Goal: Information Seeking & Learning: Learn about a topic

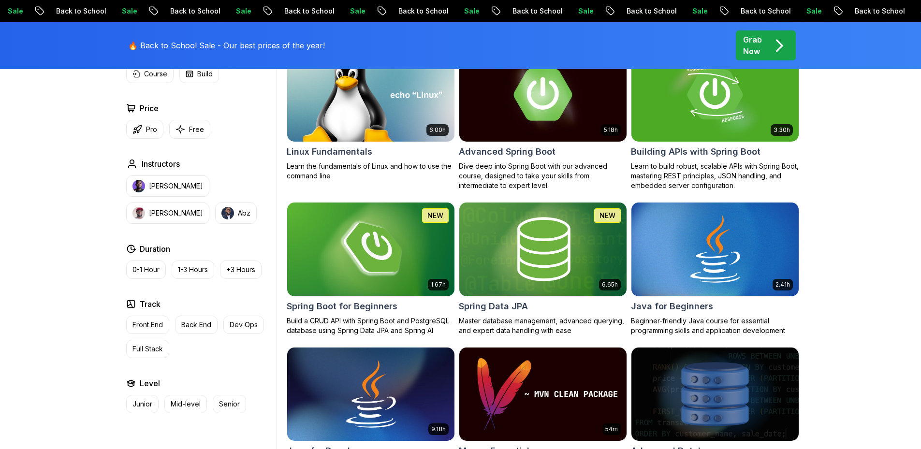
scroll to position [339, 0]
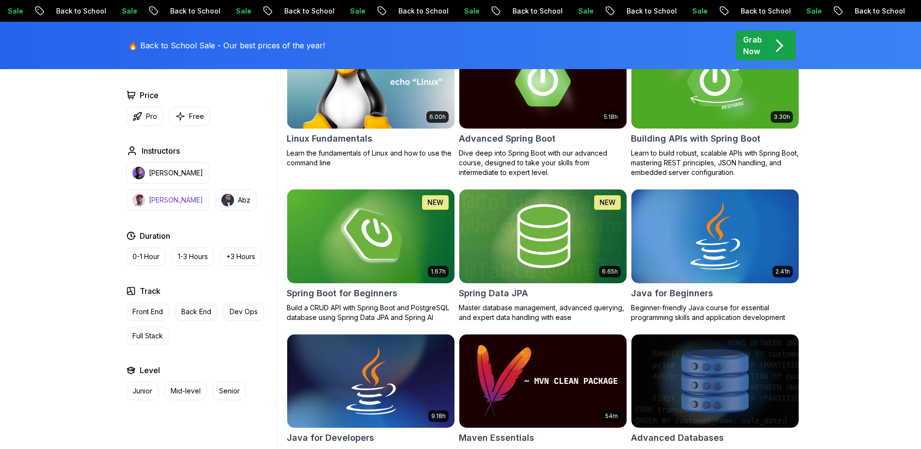
click at [203, 195] on p "[PERSON_NAME]" at bounding box center [176, 200] width 54 height 10
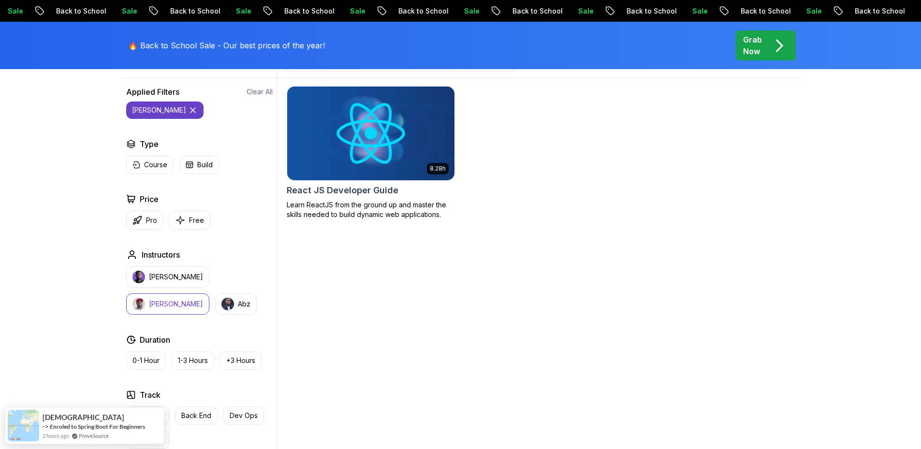
scroll to position [290, 0]
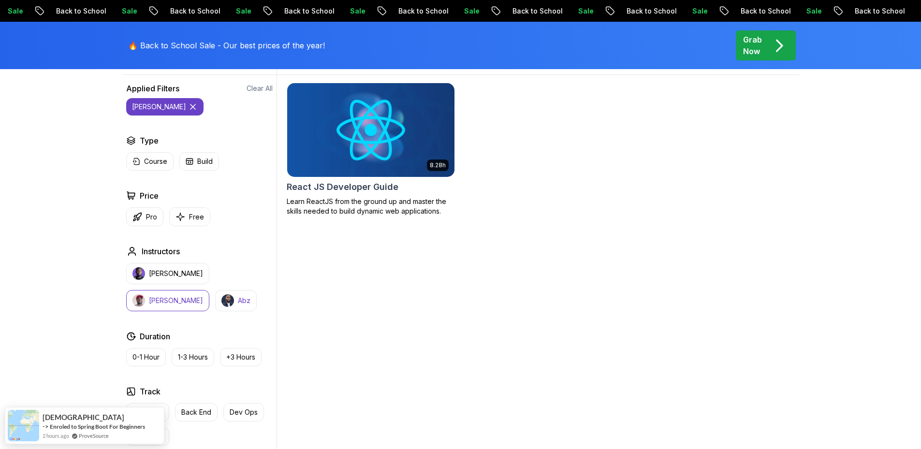
click at [238, 304] on p "Abz" at bounding box center [244, 301] width 13 height 10
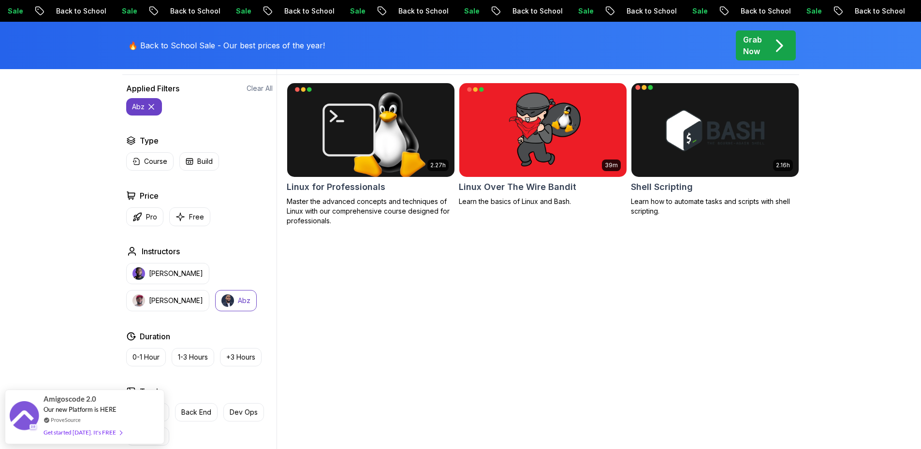
click at [756, 135] on img at bounding box center [715, 130] width 176 height 98
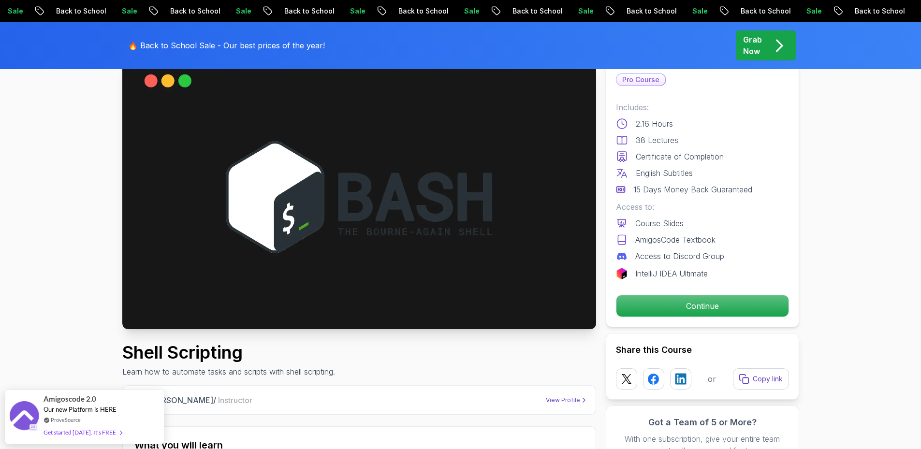
scroll to position [97, 0]
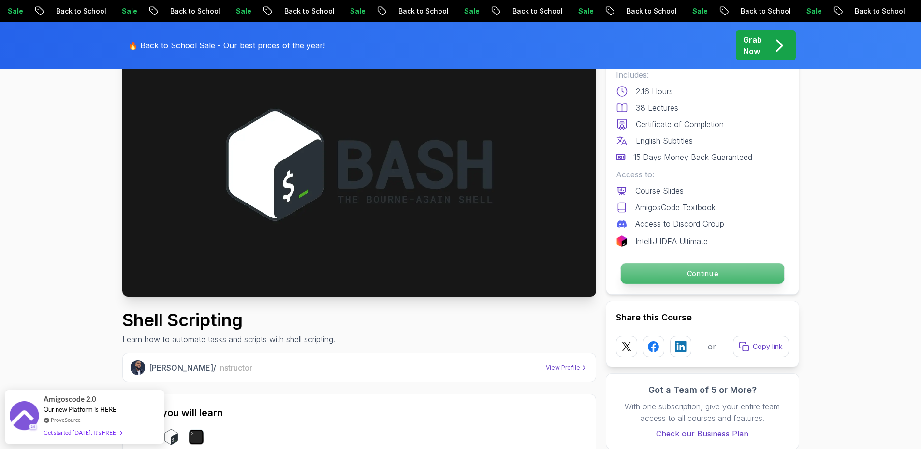
click at [676, 272] on p "Continue" at bounding box center [702, 274] width 163 height 20
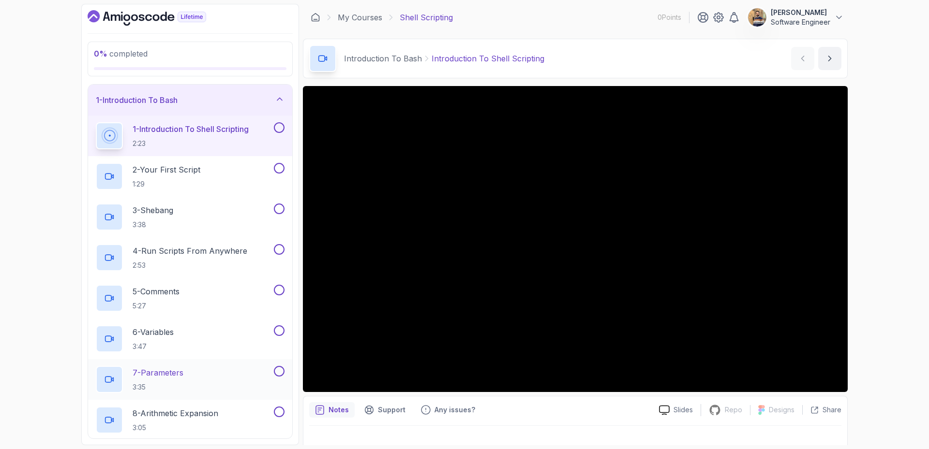
click at [264, 374] on div "7 - Parameters 3:35" at bounding box center [184, 379] width 176 height 27
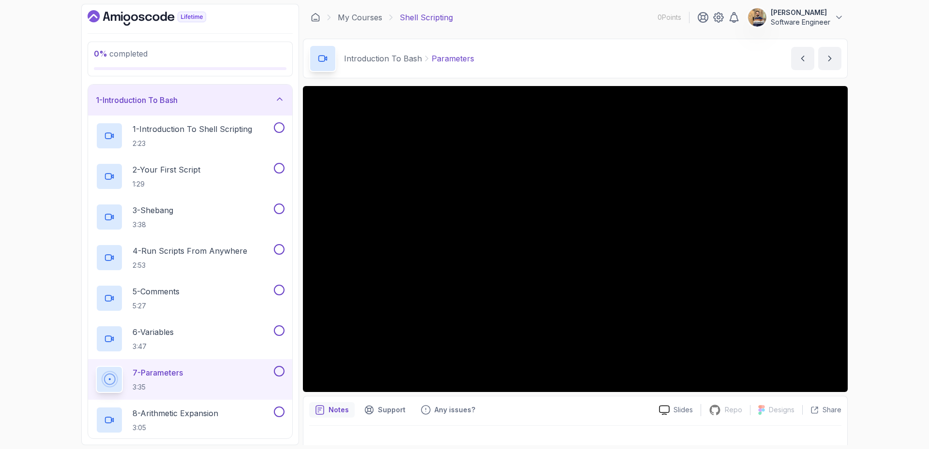
click at [567, 408] on div "Notes Support Any issues?" at bounding box center [480, 409] width 342 height 15
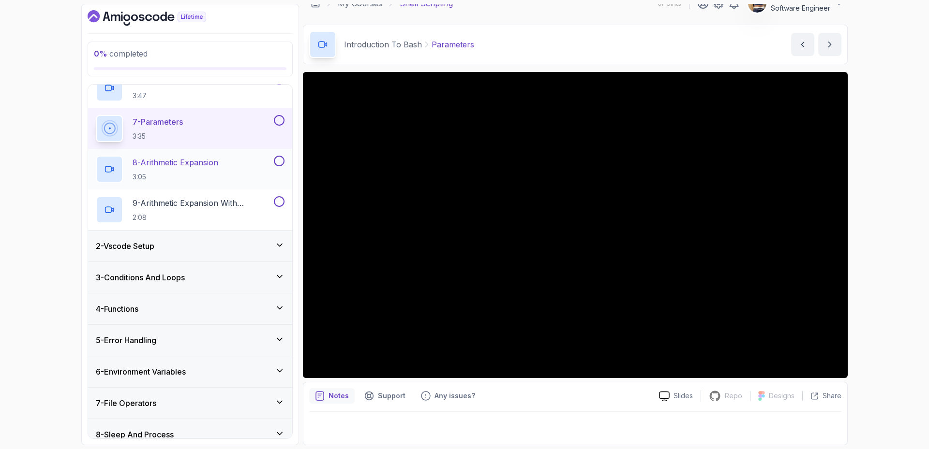
scroll to position [263, 0]
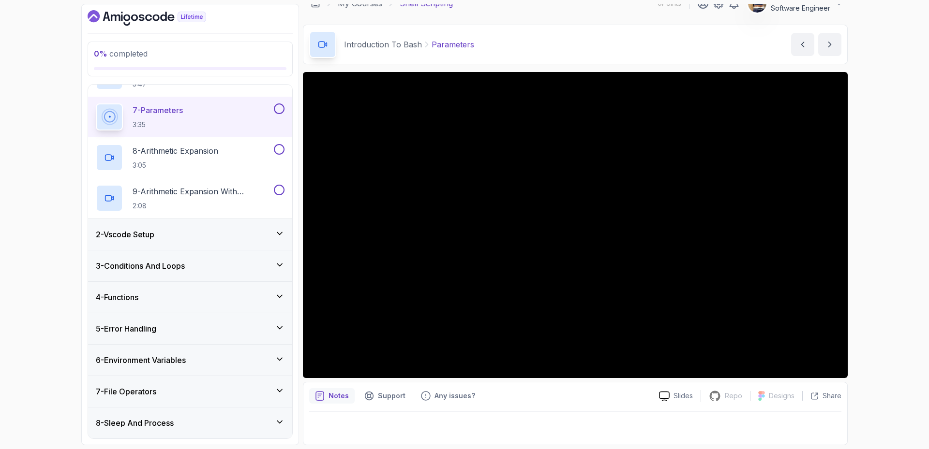
click at [172, 323] on div "5 - Error Handling" at bounding box center [190, 329] width 189 height 12
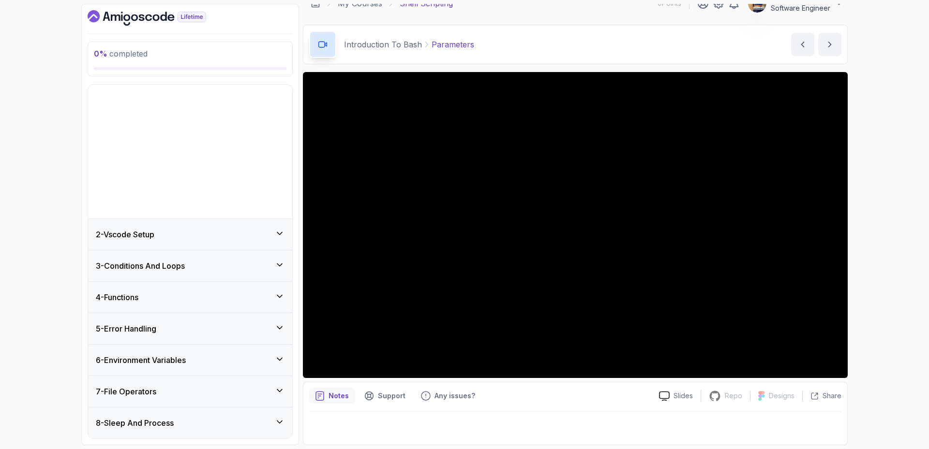
scroll to position [0, 0]
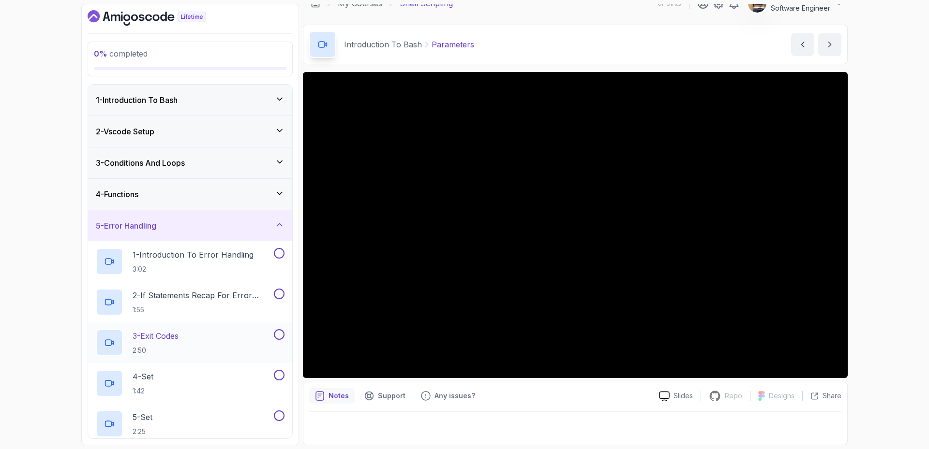
click at [178, 337] on p "3 - Exit Codes" at bounding box center [156, 336] width 46 height 12
click at [578, 391] on div "Notes Support Any issues?" at bounding box center [480, 395] width 342 height 15
